Goal: Browse casually: Explore the website without a specific task or goal

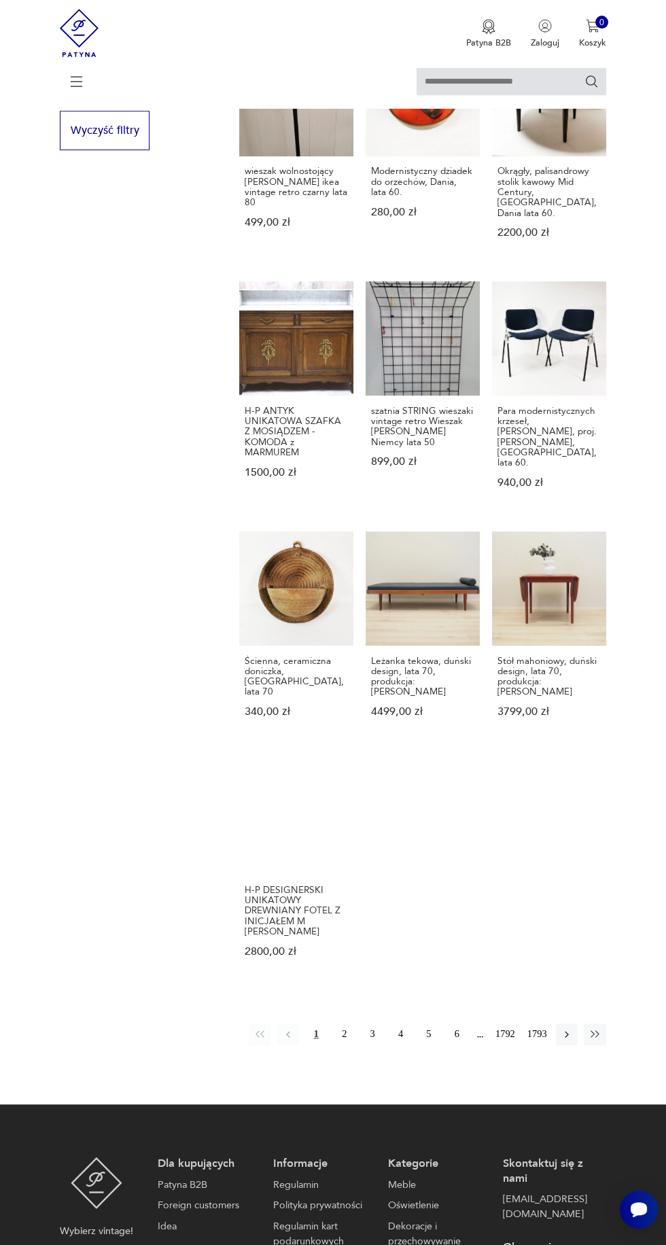
scroll to position [800, 0]
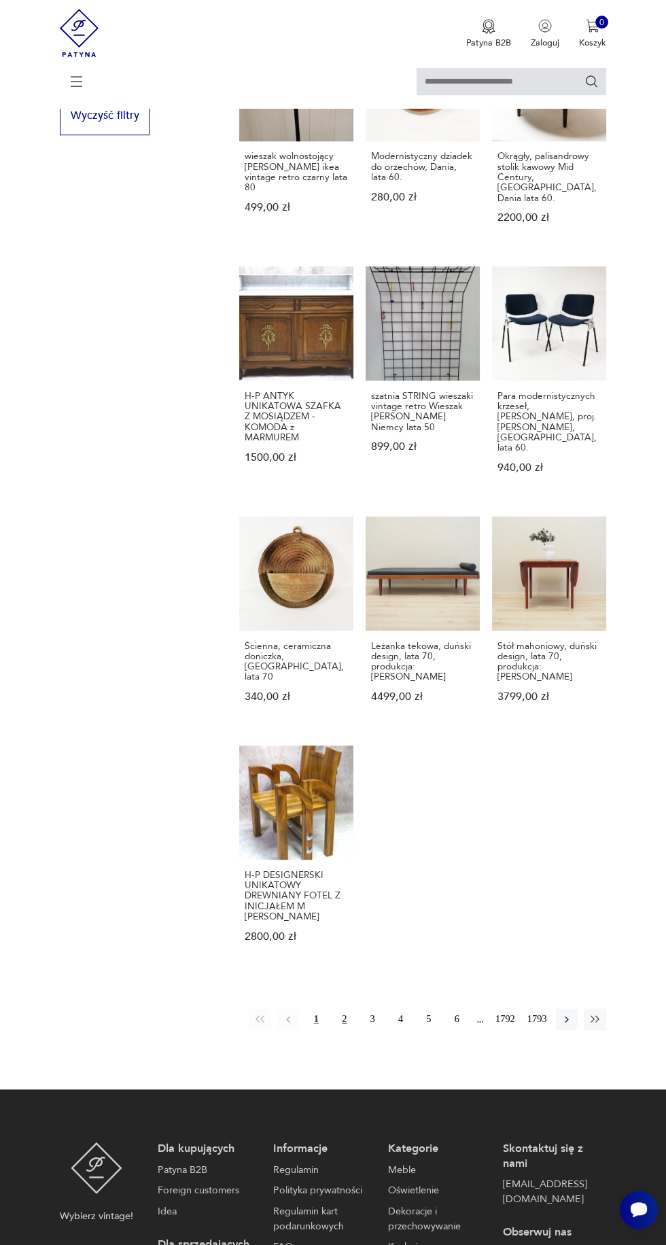
click at [342, 1009] on button "2" at bounding box center [345, 1020] width 22 height 22
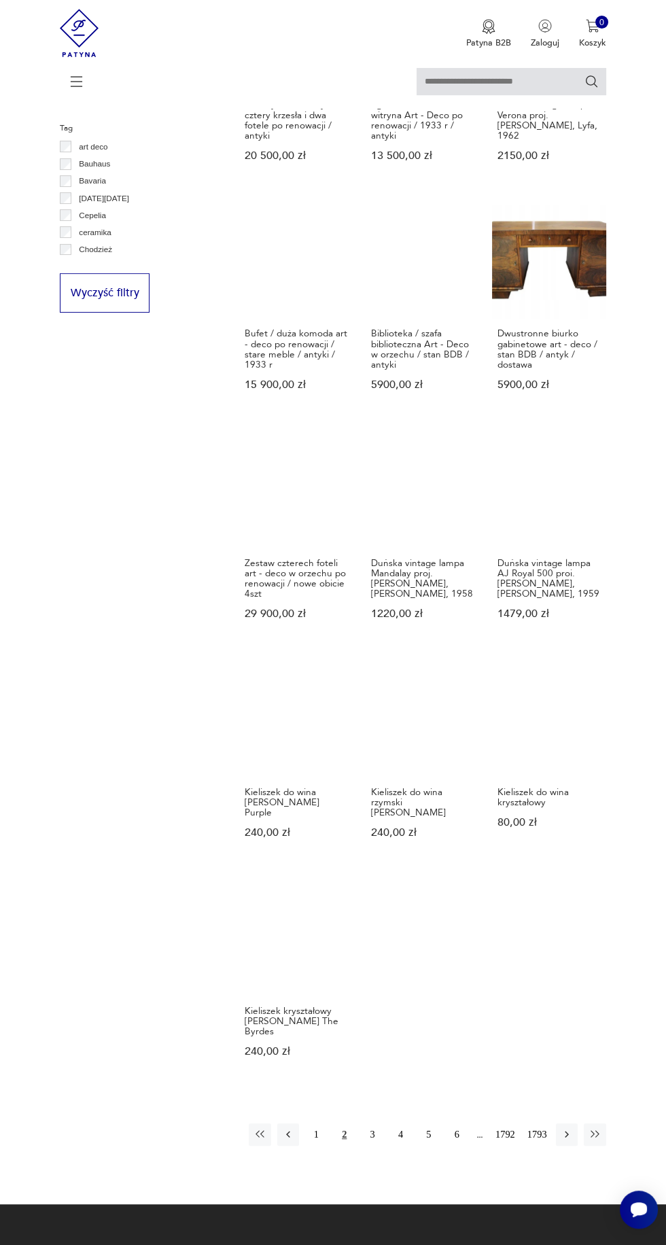
scroll to position [625, 0]
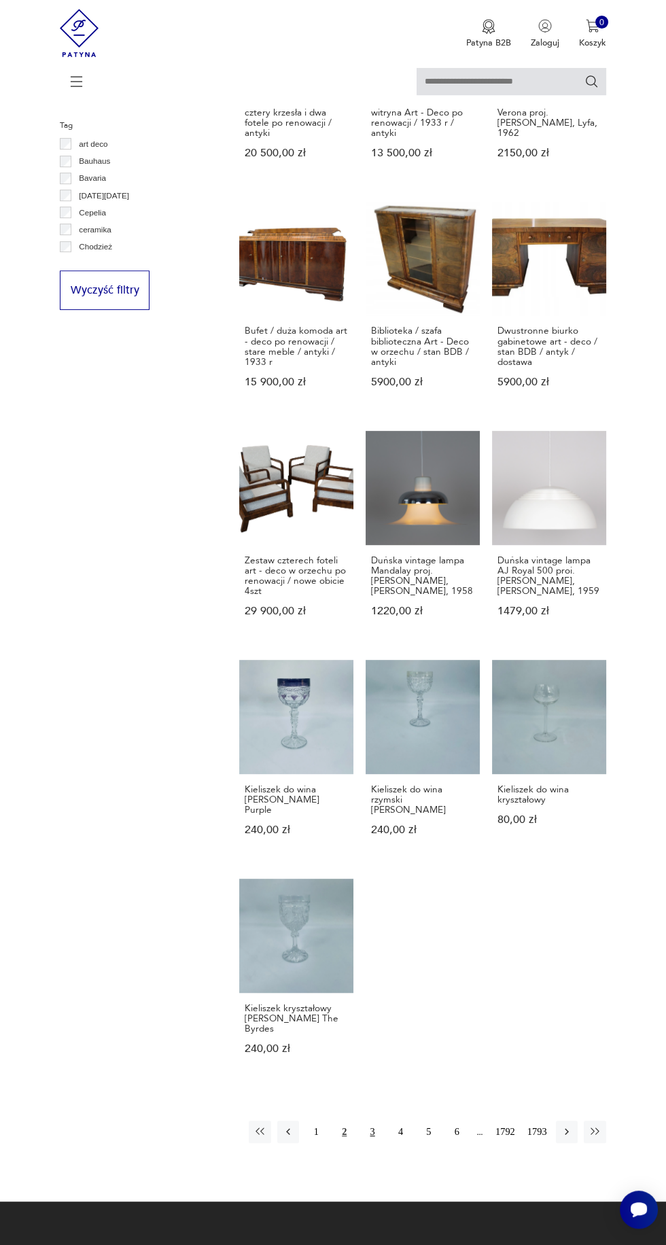
click at [364, 1121] on button "3" at bounding box center [373, 1132] width 22 height 22
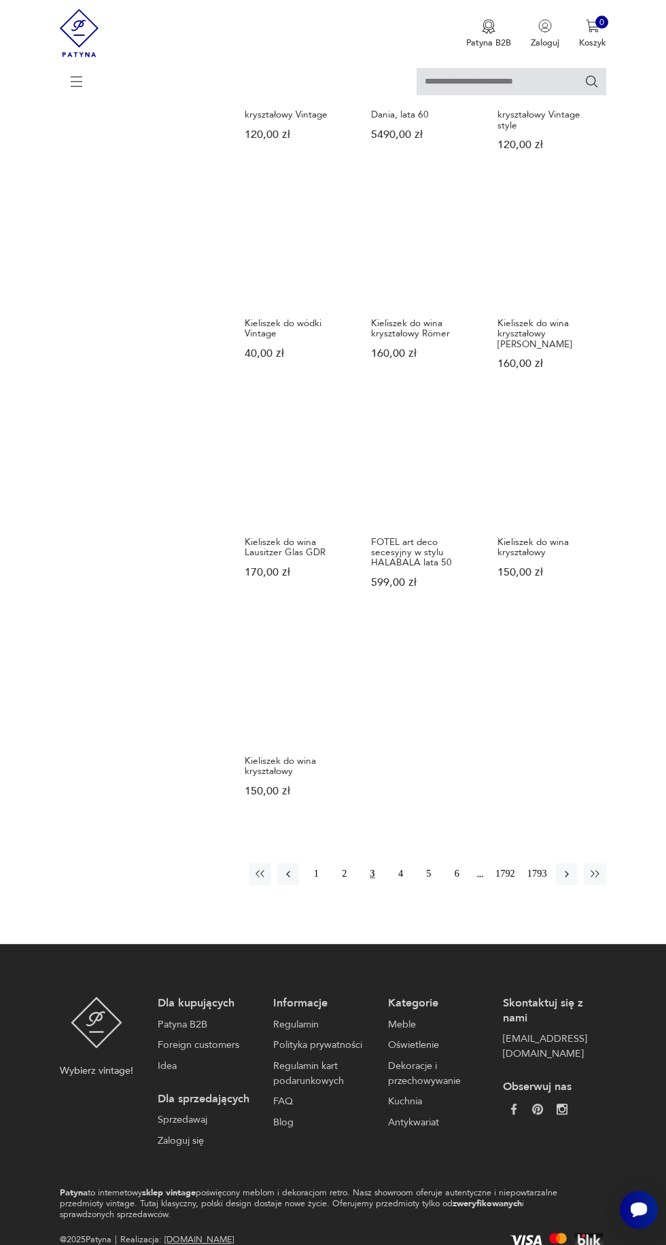
scroll to position [873, 0]
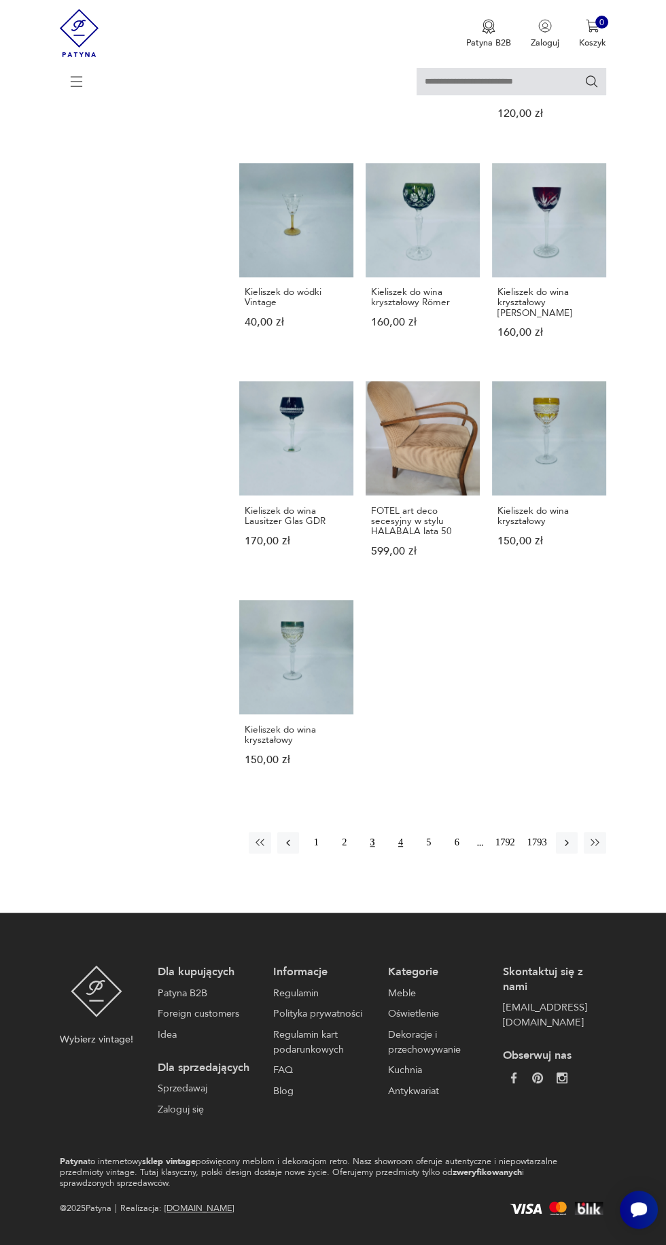
click at [390, 832] on button "4" at bounding box center [401, 843] width 22 height 22
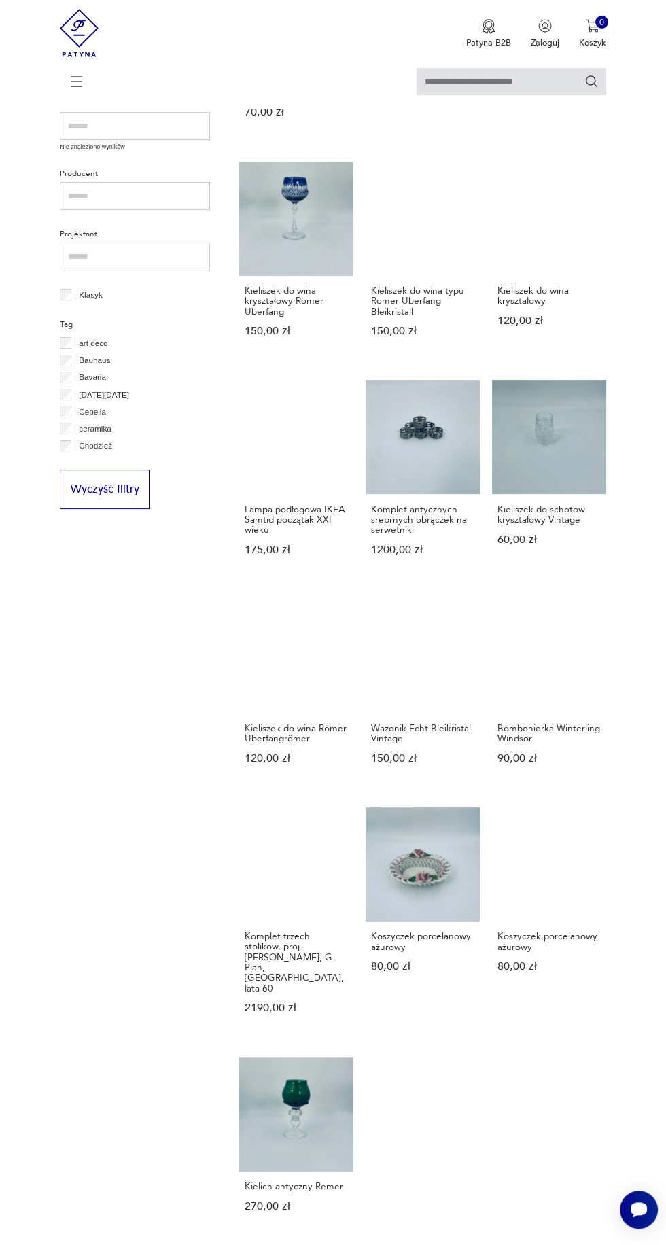
scroll to position [538, 0]
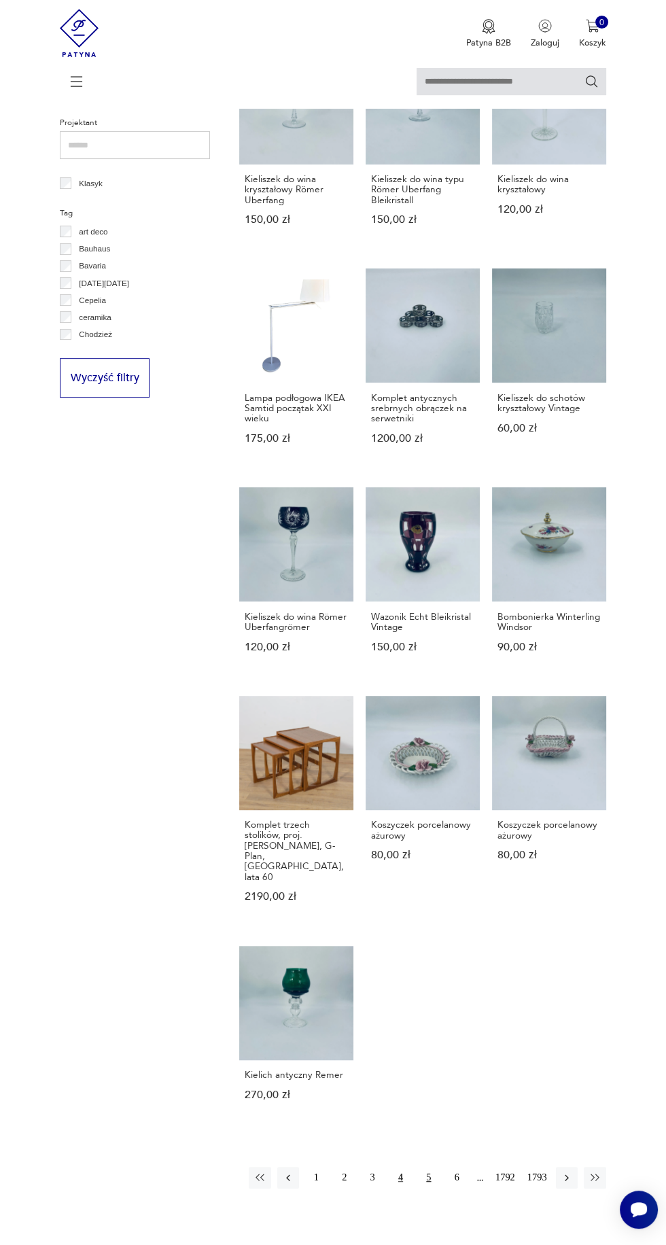
click at [419, 1167] on button "5" at bounding box center [429, 1178] width 22 height 22
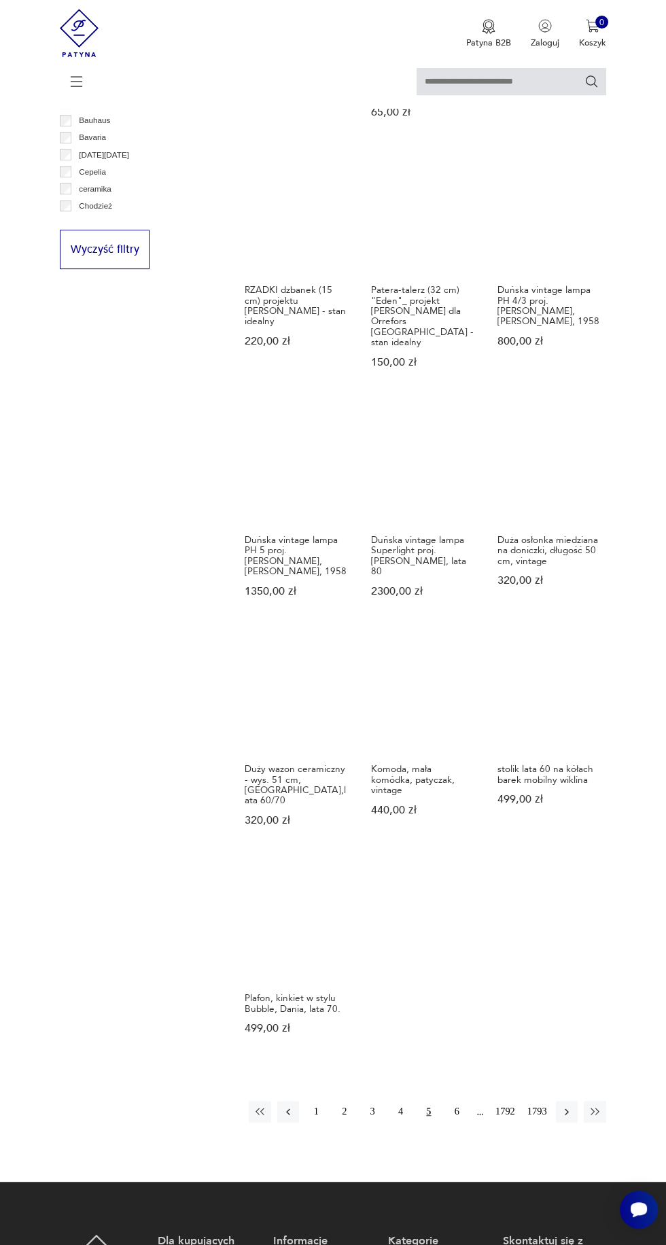
scroll to position [670, 0]
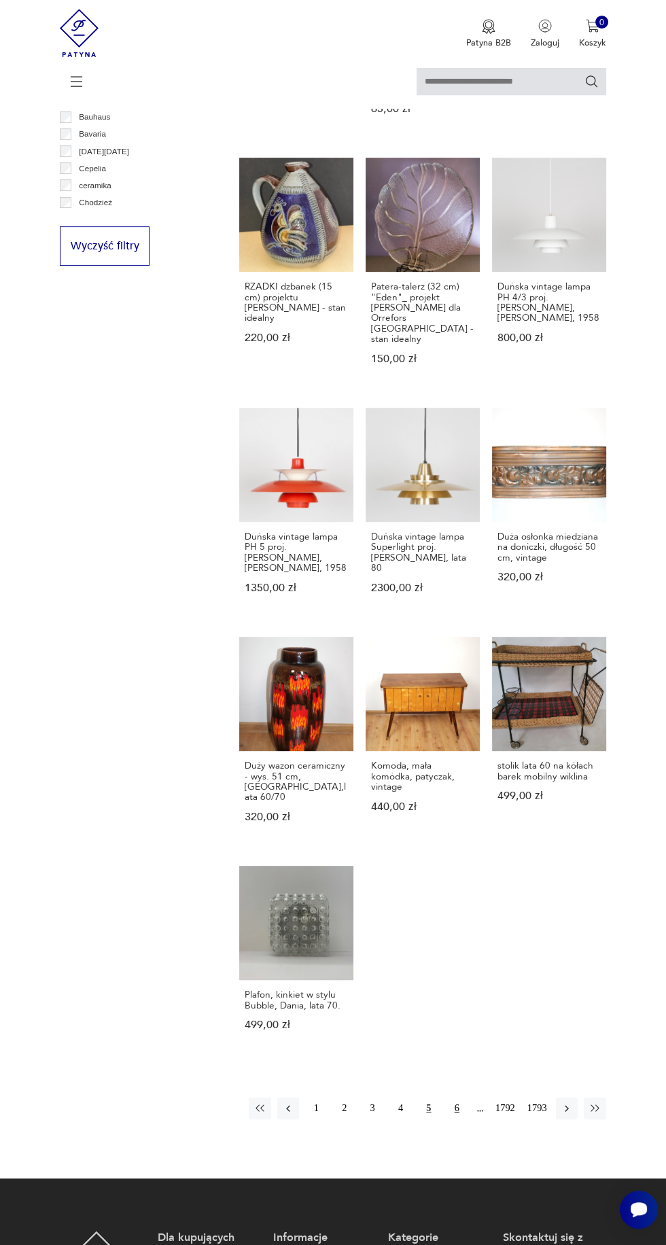
click at [453, 1098] on button "6" at bounding box center [457, 1109] width 22 height 22
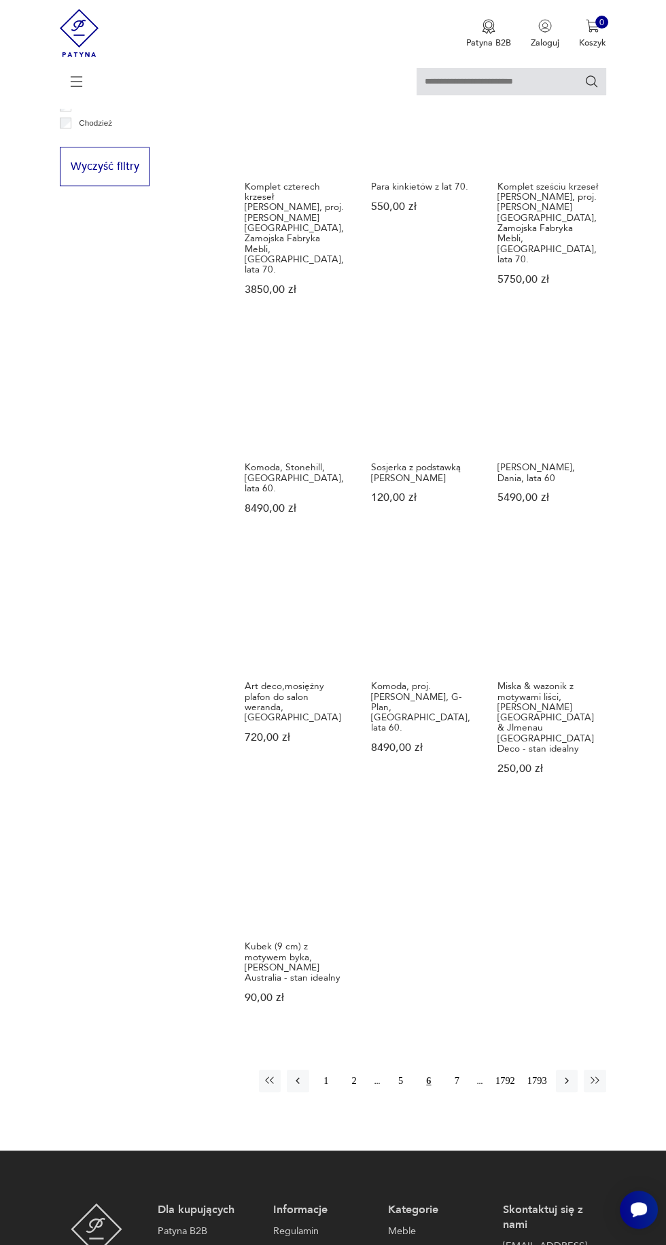
scroll to position [751, 0]
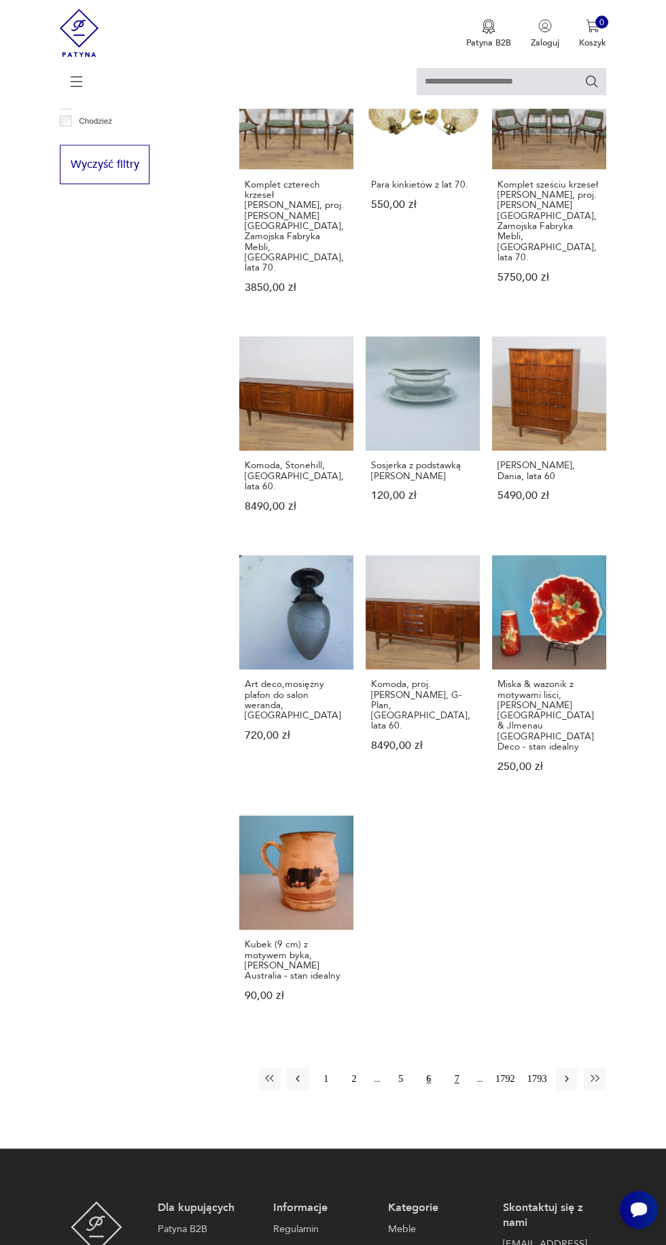
click at [451, 1068] on button "7" at bounding box center [457, 1079] width 22 height 22
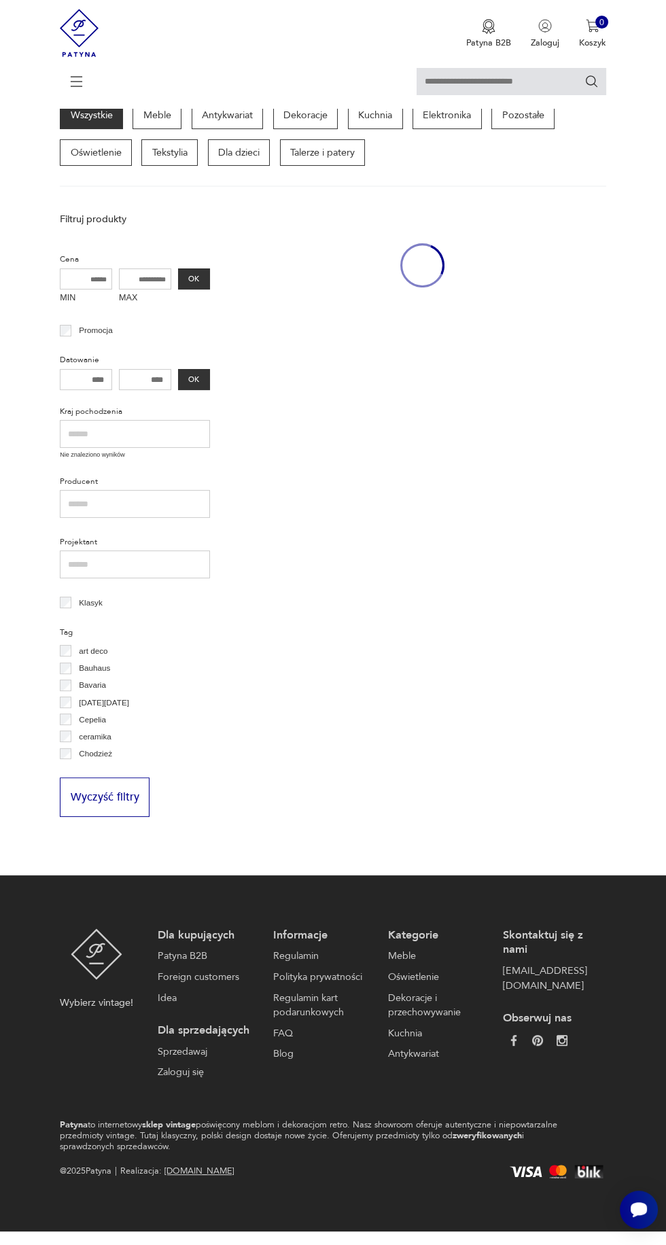
scroll to position [120, 0]
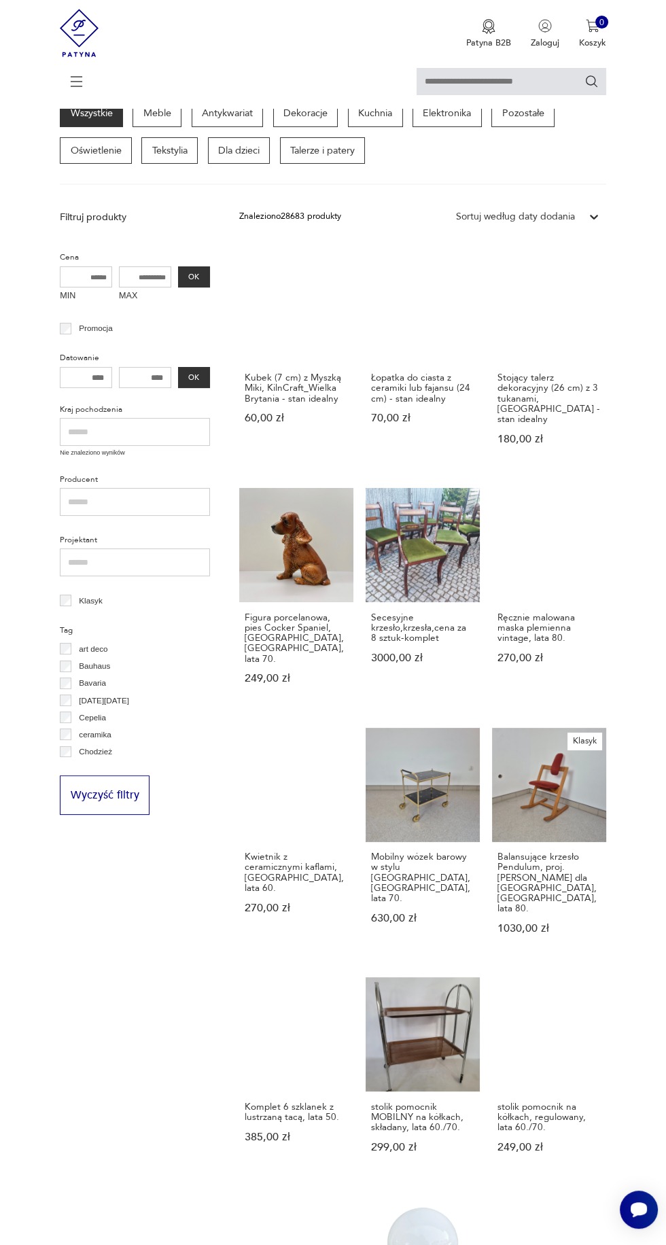
click at [332, 77] on div at bounding box center [333, 88] width 547 height 40
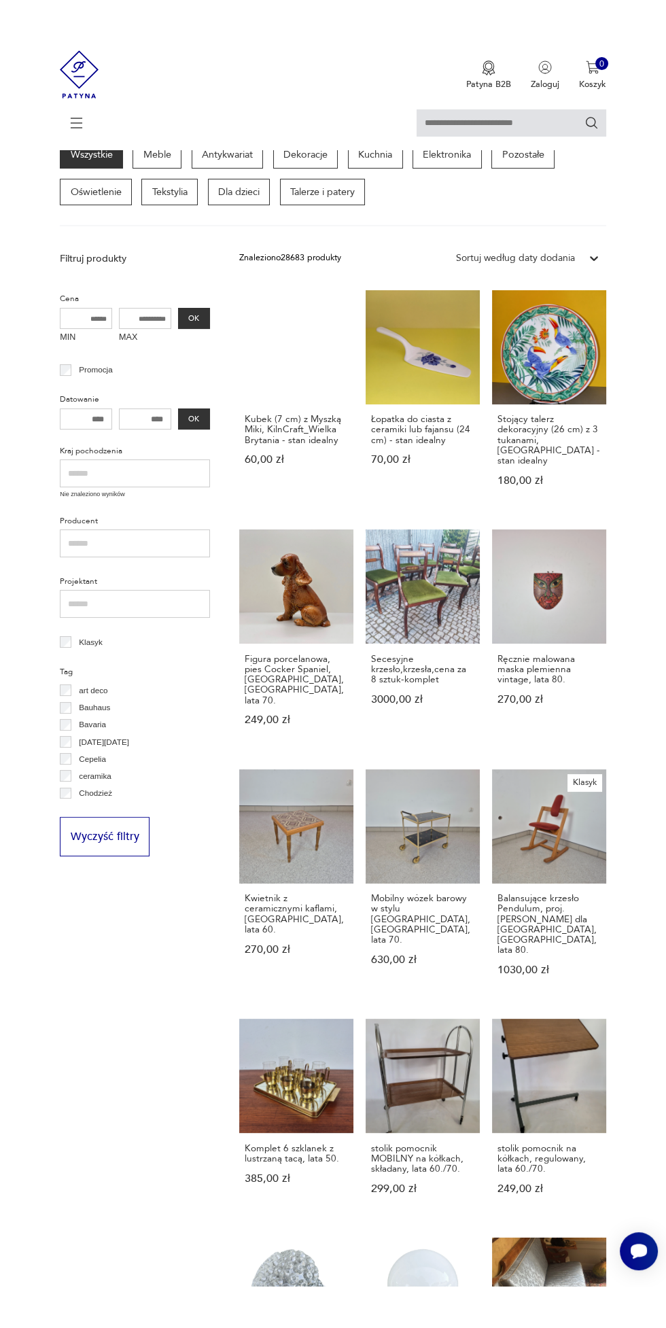
scroll to position [0, 0]
